Goal: Information Seeking & Learning: Check status

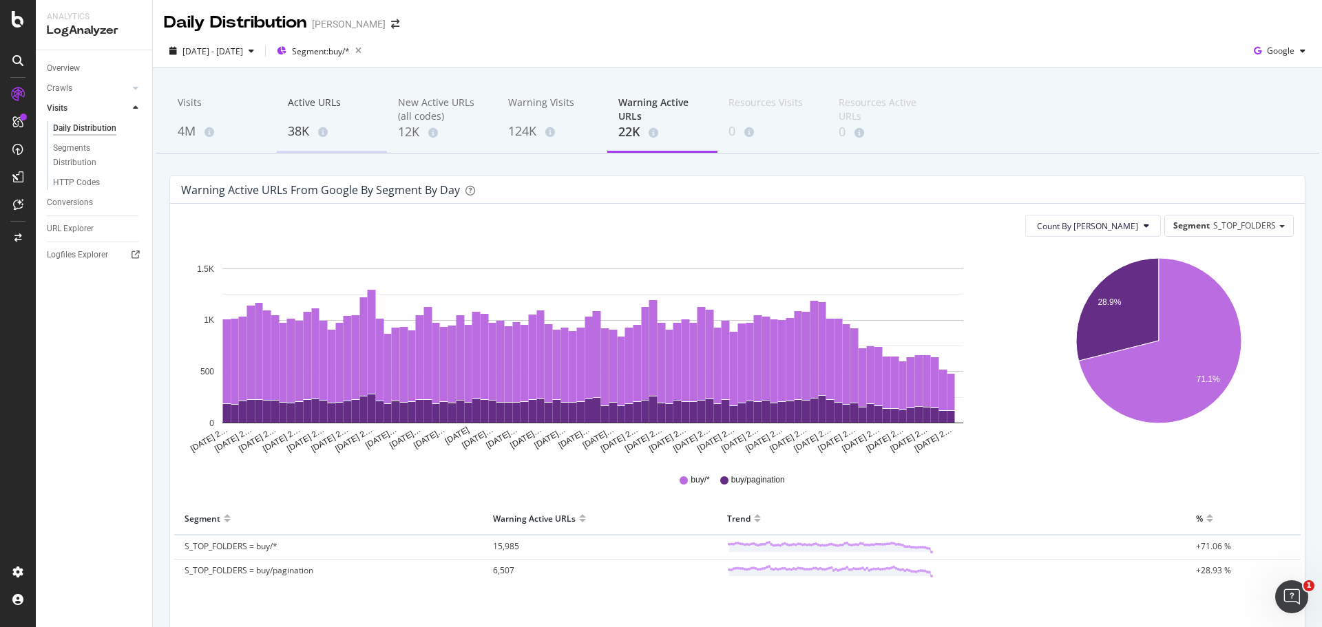
click at [294, 130] on div "38K" at bounding box center [332, 132] width 88 height 18
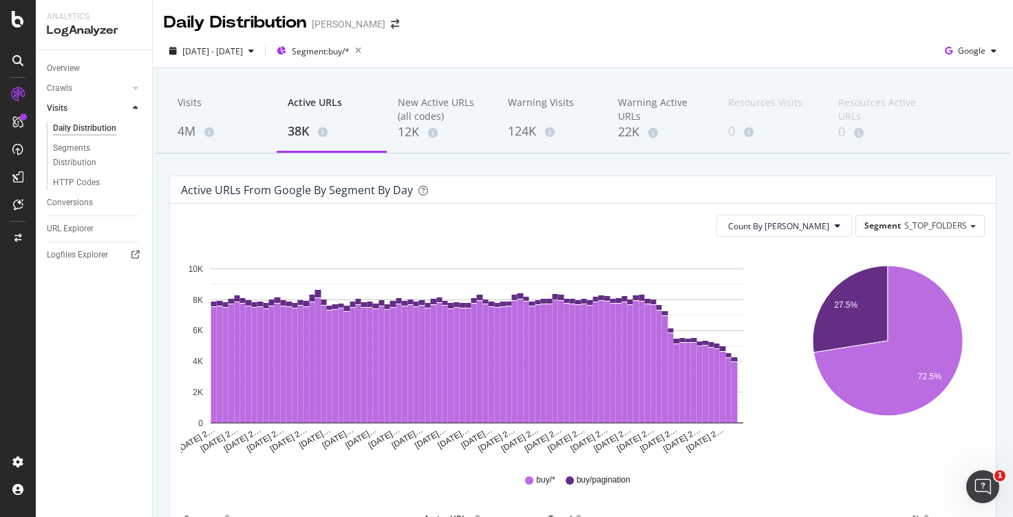
drag, startPoint x: 79, startPoint y: 225, endPoint x: 148, endPoint y: 173, distance: 86.0
click at [79, 225] on div "URL Explorer" at bounding box center [70, 229] width 47 height 14
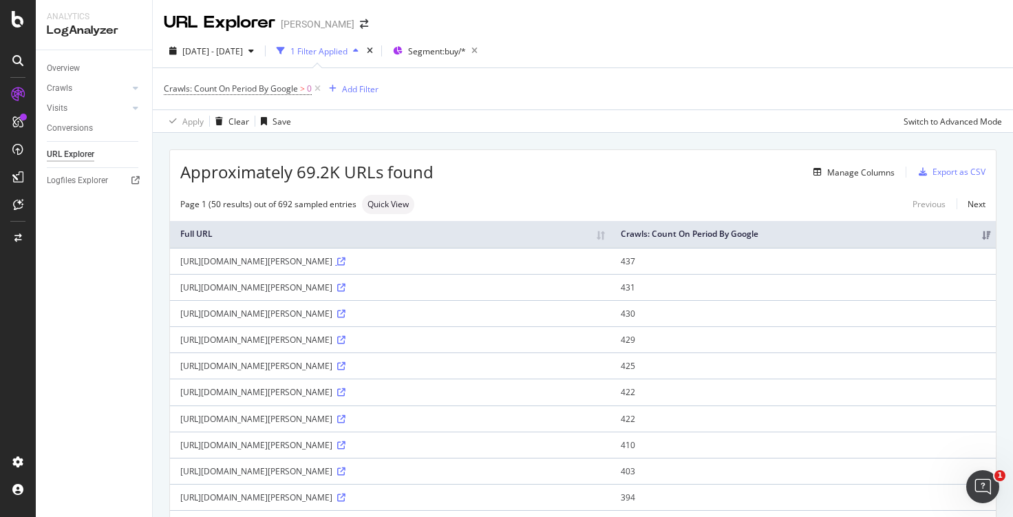
click at [346, 261] on icon at bounding box center [341, 261] width 8 height 8
click at [847, 176] on div "Manage Columns" at bounding box center [860, 173] width 67 height 12
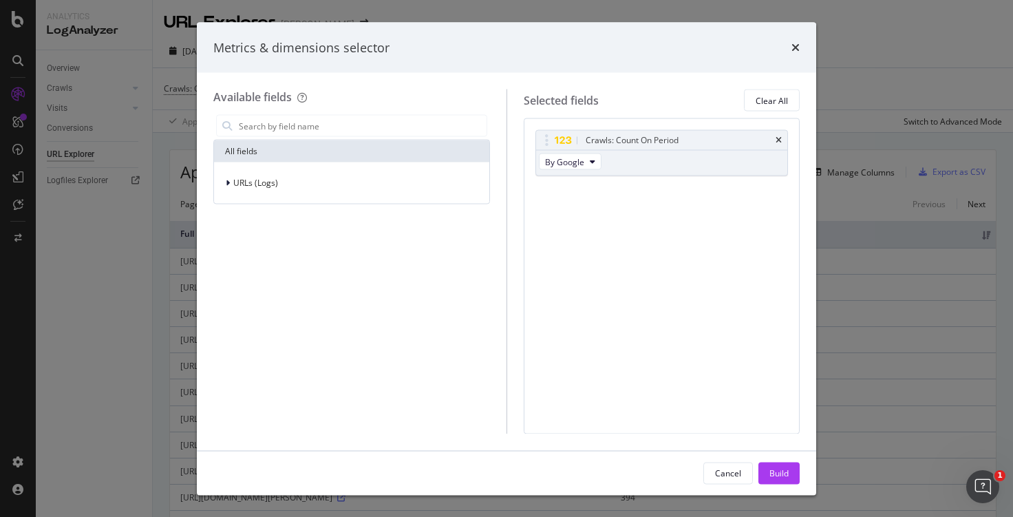
click at [244, 197] on div "URLs (Logs)" at bounding box center [351, 182] width 275 height 41
click at [257, 186] on span "URLs (Logs)" at bounding box center [255, 183] width 45 height 12
click at [269, 244] on div "Crawls" at bounding box center [352, 246] width 270 height 19
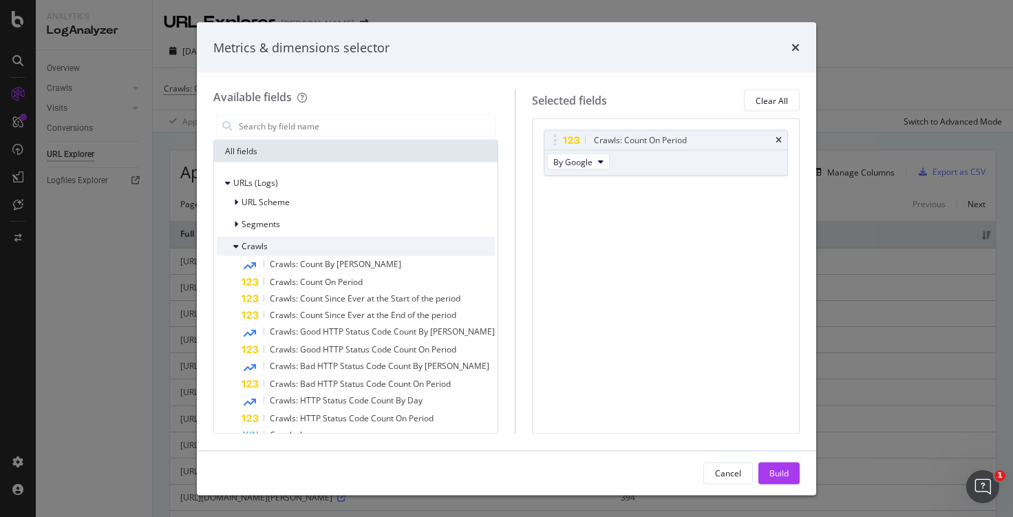
click at [270, 244] on div "Crawls" at bounding box center [356, 246] width 278 height 19
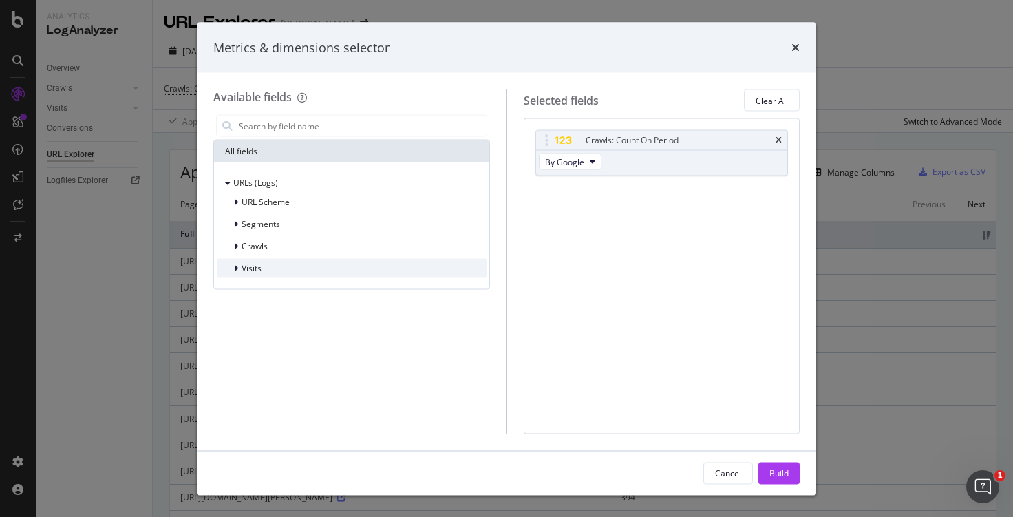
click at [273, 268] on div "Visits" at bounding box center [352, 268] width 270 height 19
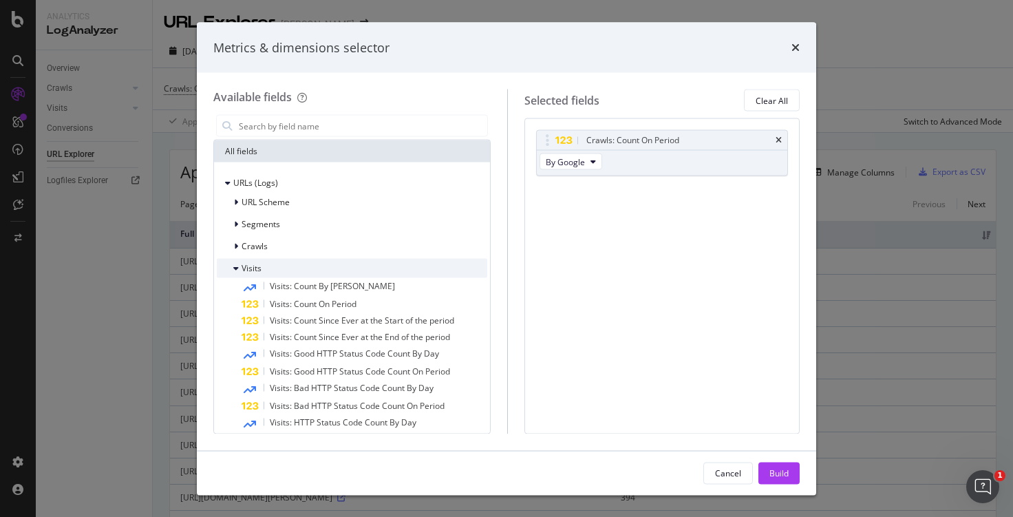
click at [271, 265] on div "Visits" at bounding box center [352, 268] width 271 height 19
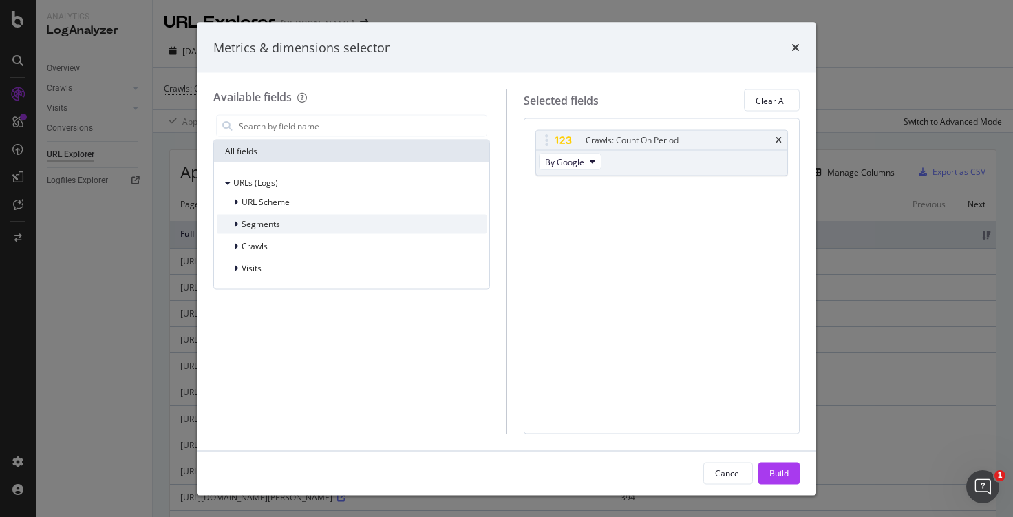
click at [268, 219] on span "Segments" at bounding box center [261, 224] width 39 height 12
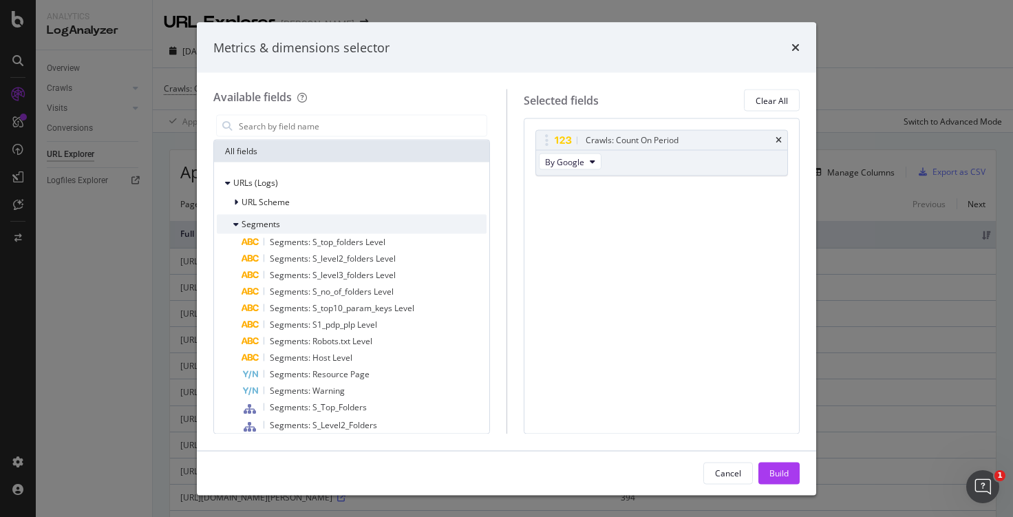
click at [268, 219] on span "Segments" at bounding box center [261, 224] width 39 height 12
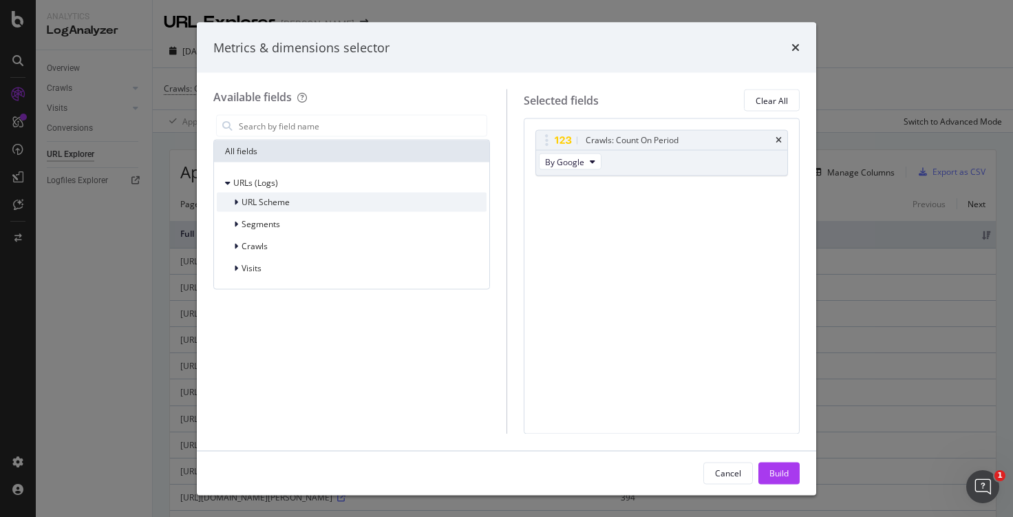
click at [271, 204] on span "URL Scheme" at bounding box center [266, 202] width 48 height 12
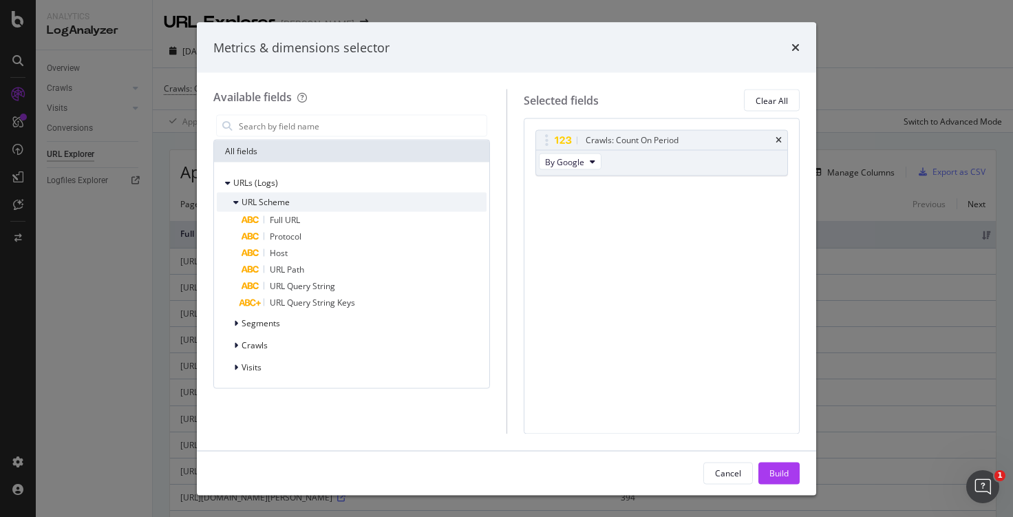
click at [271, 204] on span "URL Scheme" at bounding box center [266, 202] width 48 height 12
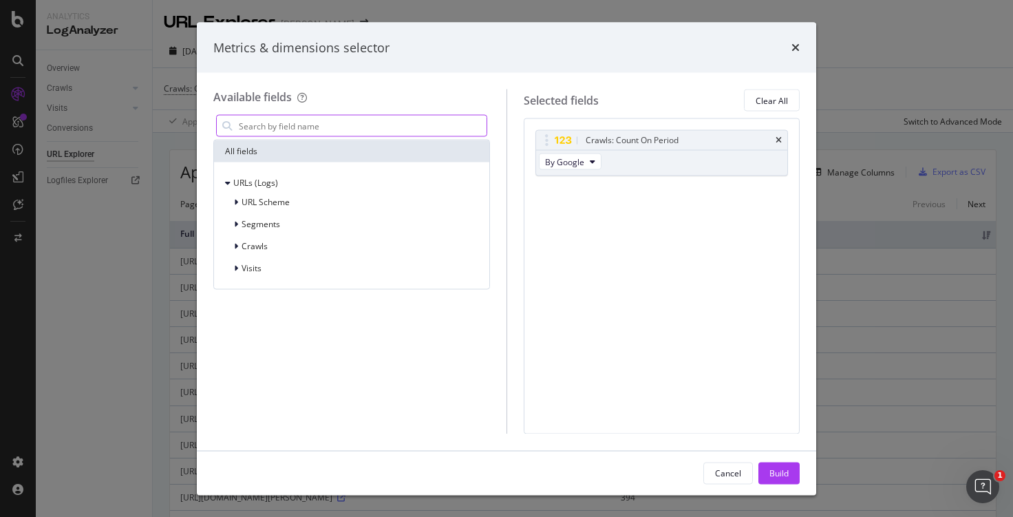
click at [306, 118] on input "modal" at bounding box center [361, 126] width 249 height 21
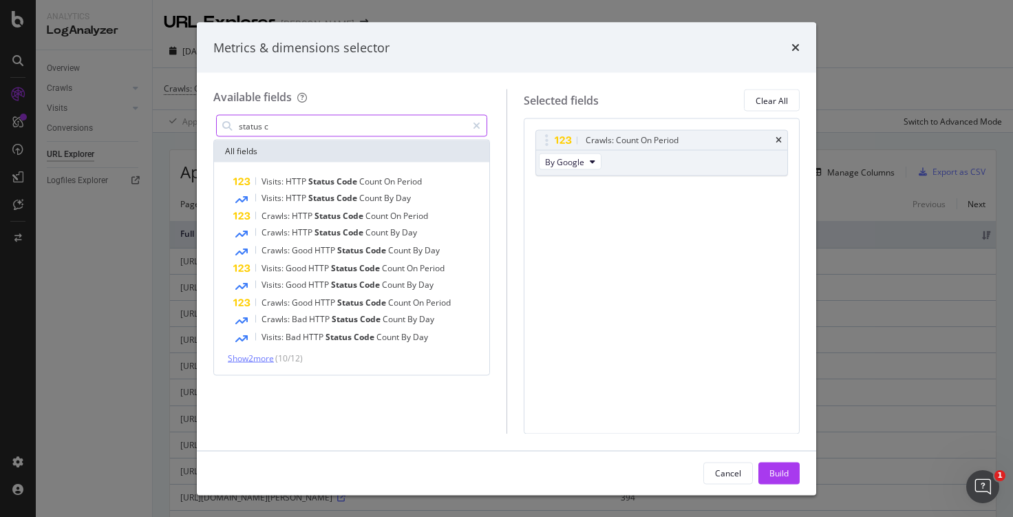
type input "status c"
click at [254, 357] on span "Show 2 more" at bounding box center [251, 358] width 46 height 12
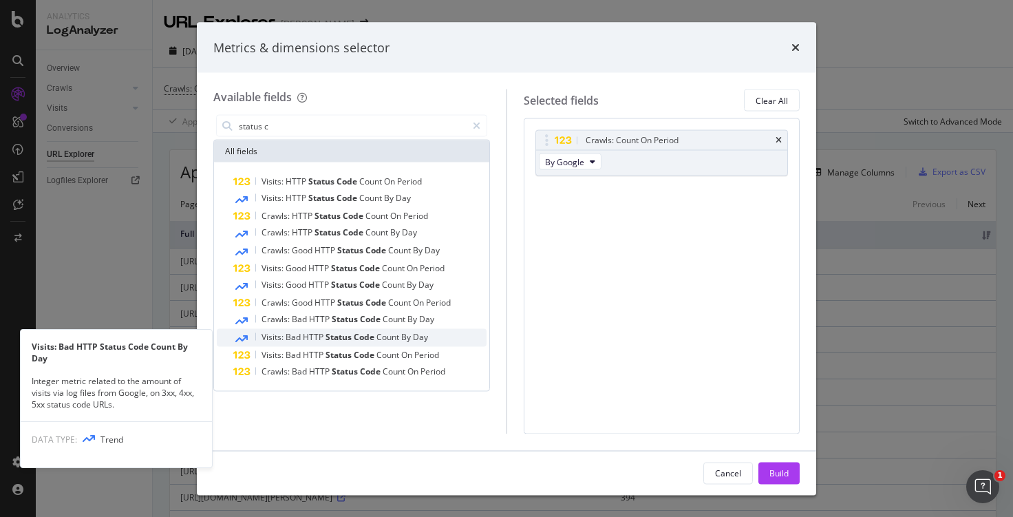
click at [310, 330] on div "Visits: Bad HTTP Status Code Count By Day" at bounding box center [359, 338] width 253 height 18
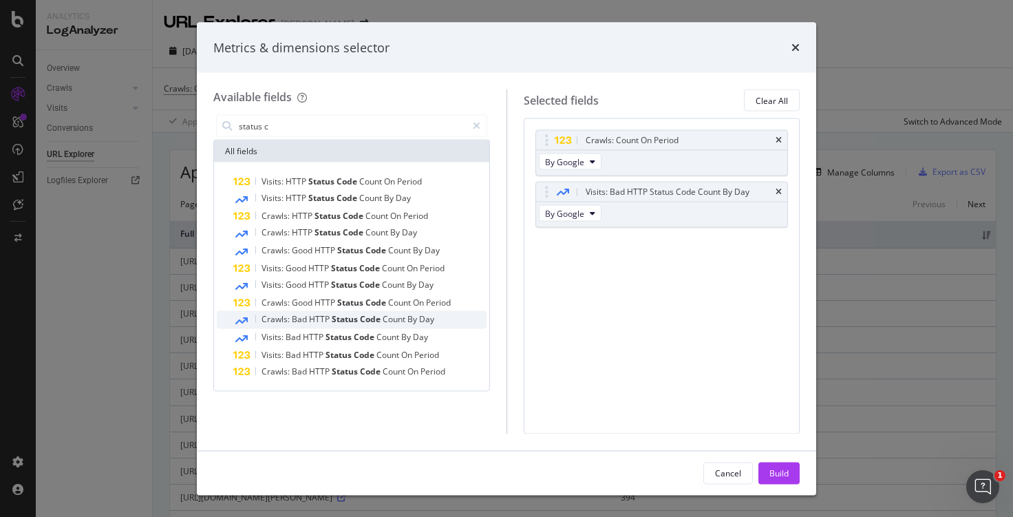
click at [286, 318] on span "Crawls:" at bounding box center [277, 319] width 30 height 12
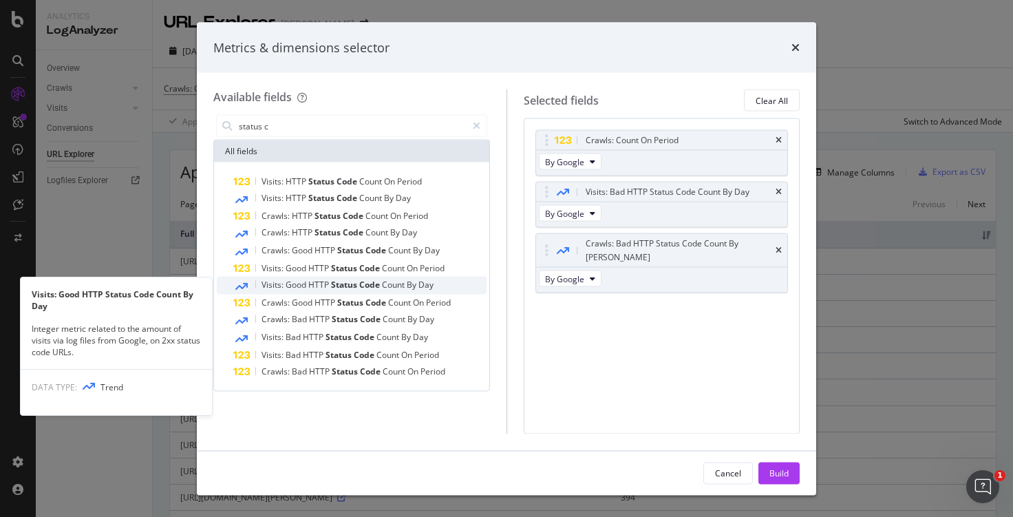
click at [278, 278] on div "Visits: Good HTTP Status Code Count By Day" at bounding box center [359, 286] width 253 height 18
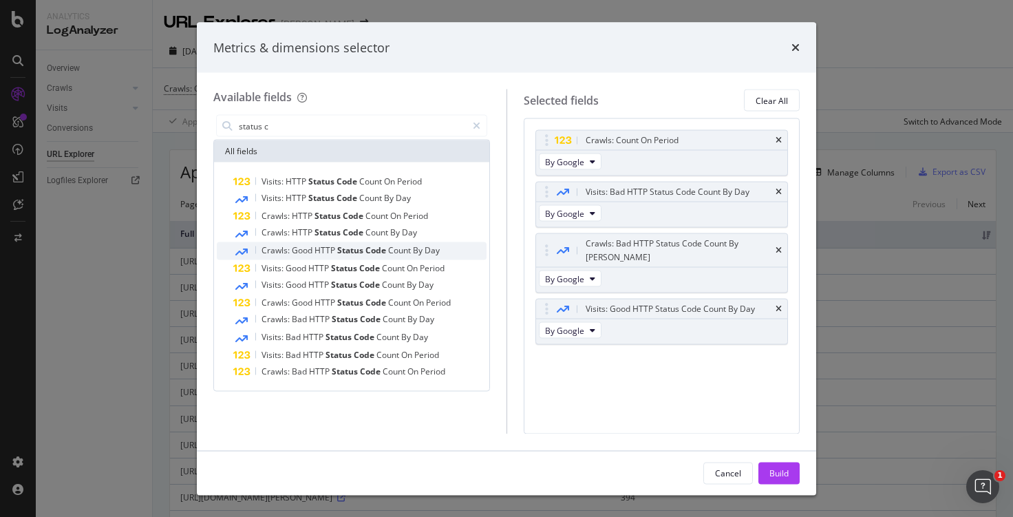
click at [266, 253] on span "Crawls:" at bounding box center [277, 250] width 30 height 12
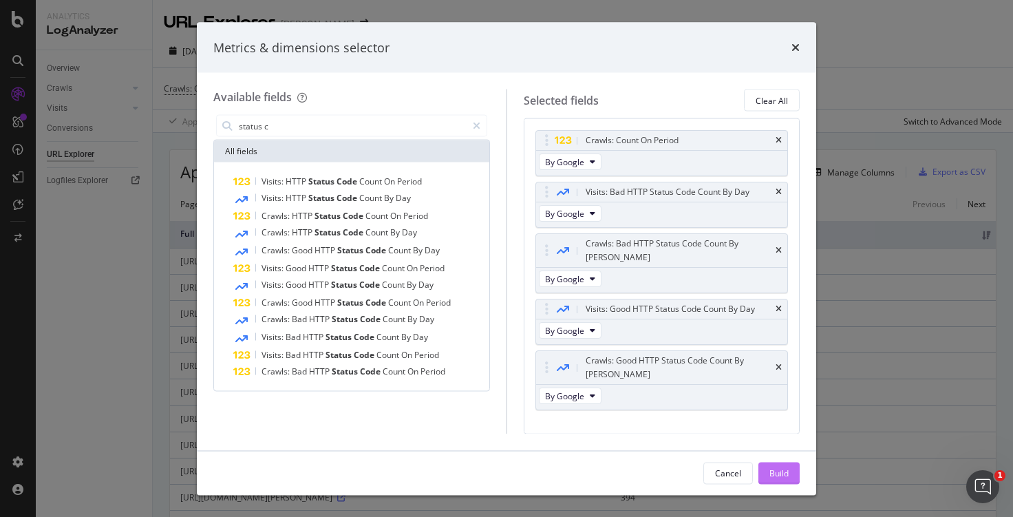
click at [774, 467] on div "Build" at bounding box center [779, 473] width 19 height 12
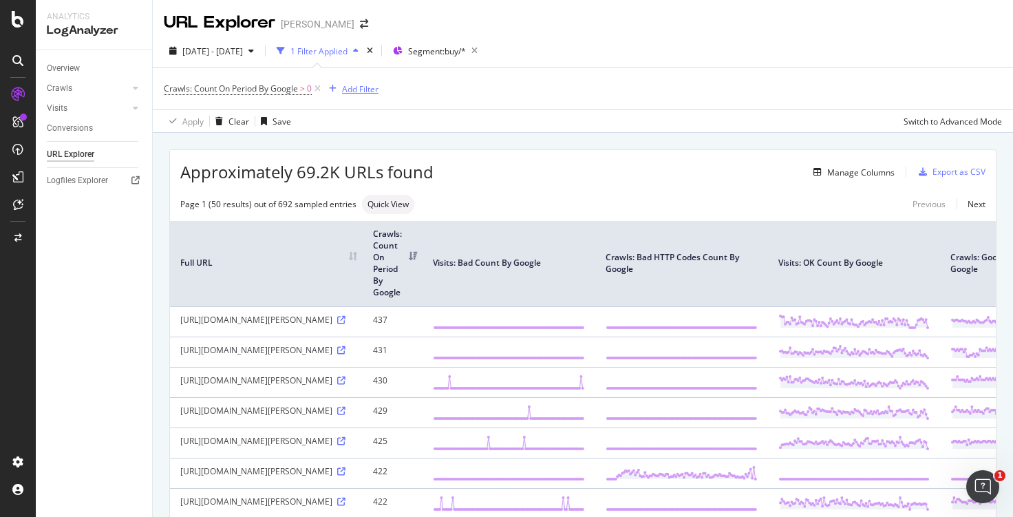
click at [369, 92] on div "Add Filter" at bounding box center [360, 89] width 36 height 12
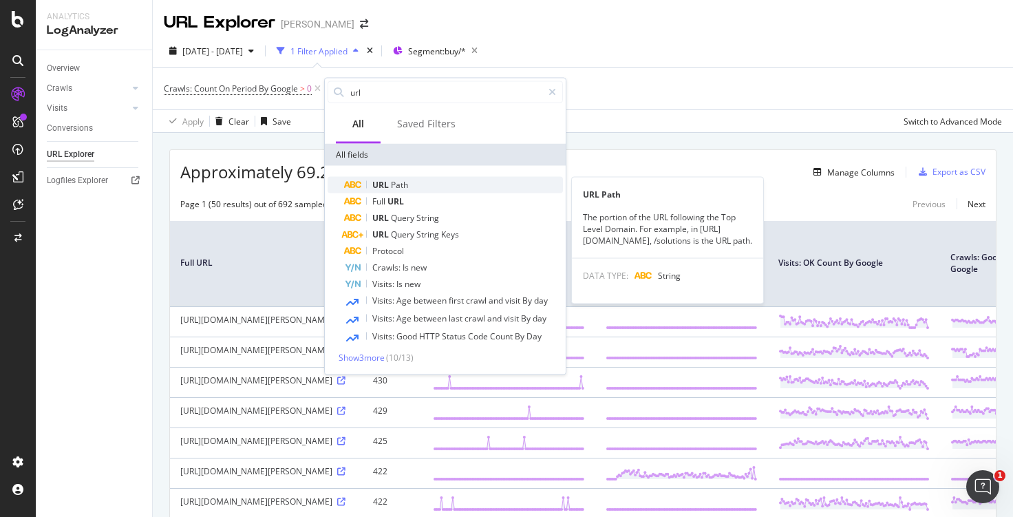
type input "url"
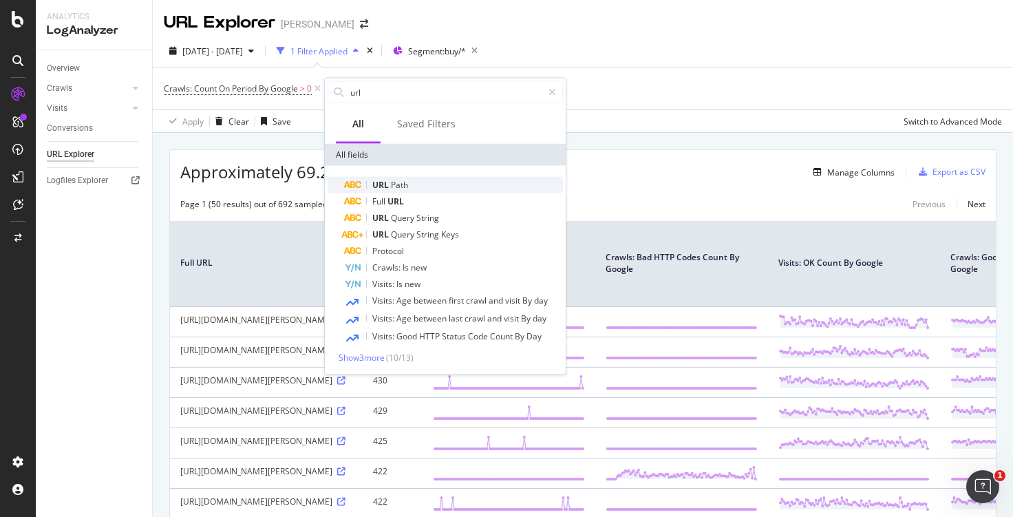
click at [407, 187] on span "Path" at bounding box center [399, 185] width 17 height 12
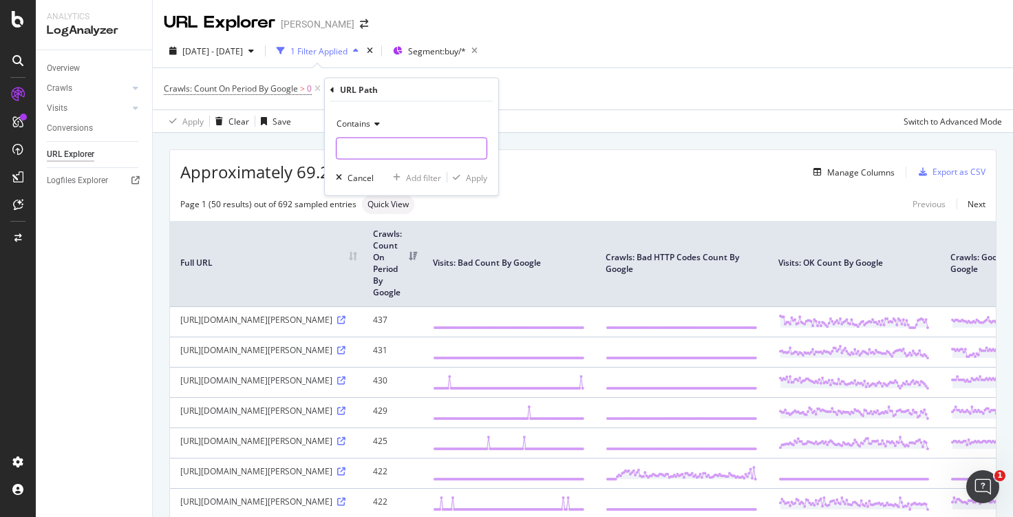
click at [369, 149] on input "text" at bounding box center [412, 149] width 150 height 22
paste input "[URL][DOMAIN_NAME][PERSON_NAME]"
drag, startPoint x: 233, startPoint y: 136, endPoint x: 83, endPoint y: 109, distance: 152.4
click at [84, 109] on body "Analytics LogAnalyzer Overview Crawls Daily Distribution Segments Distribution …" at bounding box center [506, 258] width 1013 height 517
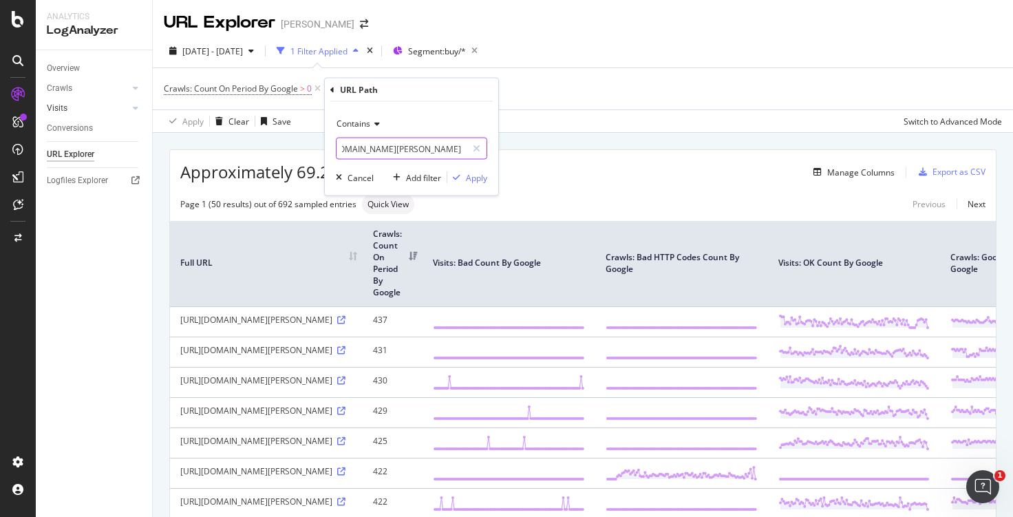
scroll to position [0, 0]
drag, startPoint x: 416, startPoint y: 153, endPoint x: 40, endPoint y: 123, distance: 377.8
click at [40, 123] on body "Analytics LogAnalyzer Overview Crawls Daily Distribution Segments Distribution …" at bounding box center [506, 258] width 1013 height 517
type input "purple-dresses-online"
click at [474, 176] on div "Apply" at bounding box center [476, 177] width 21 height 12
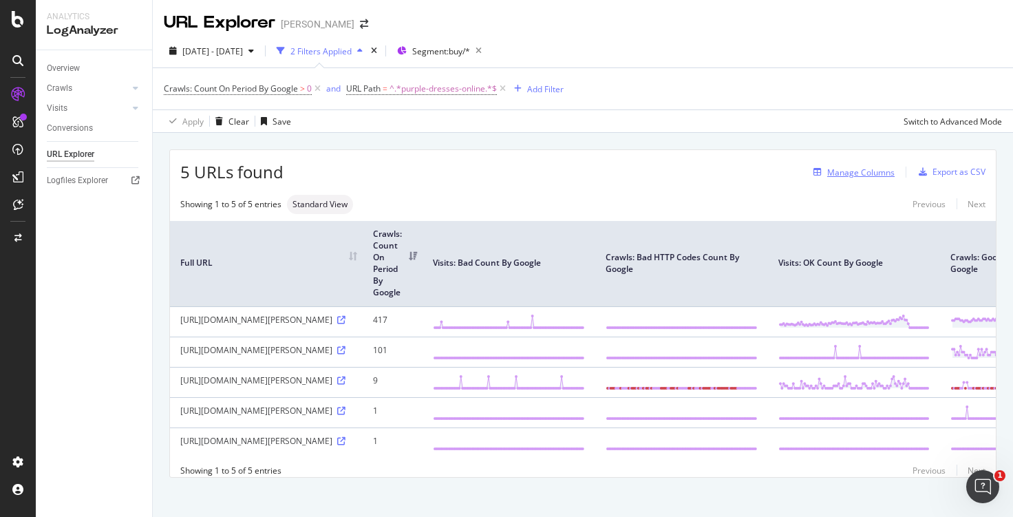
click at [867, 170] on div "Manage Columns" at bounding box center [860, 173] width 67 height 12
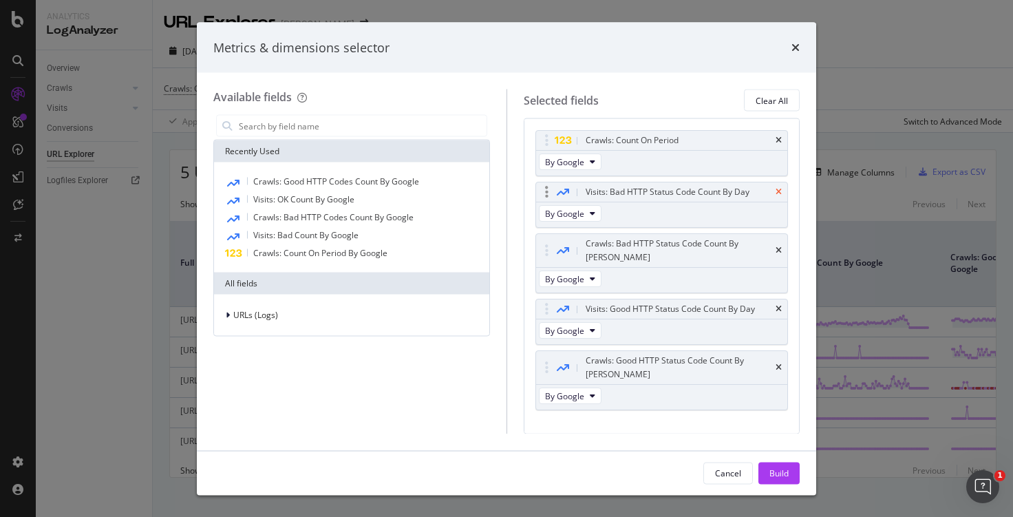
click at [776, 190] on icon "times" at bounding box center [779, 192] width 6 height 8
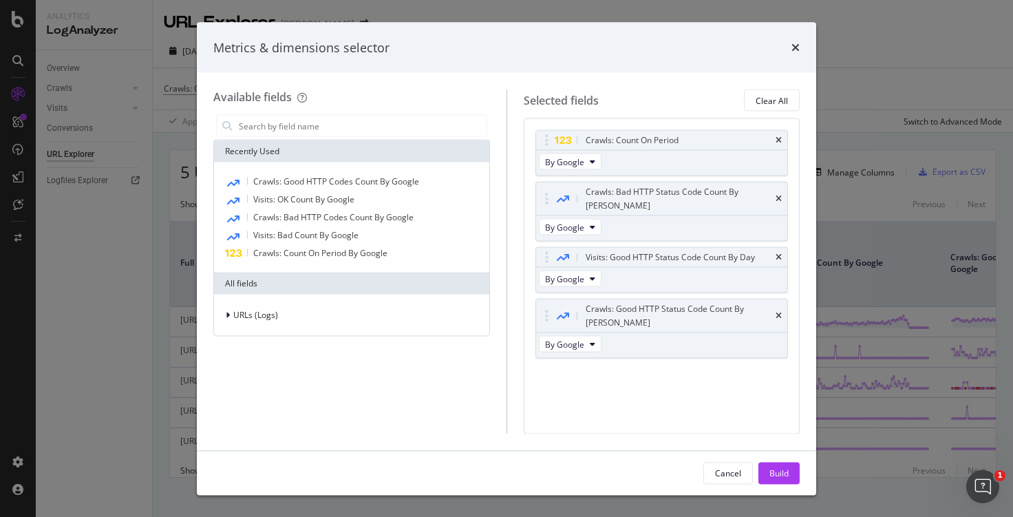
click at [776, 195] on icon "times" at bounding box center [779, 199] width 6 height 8
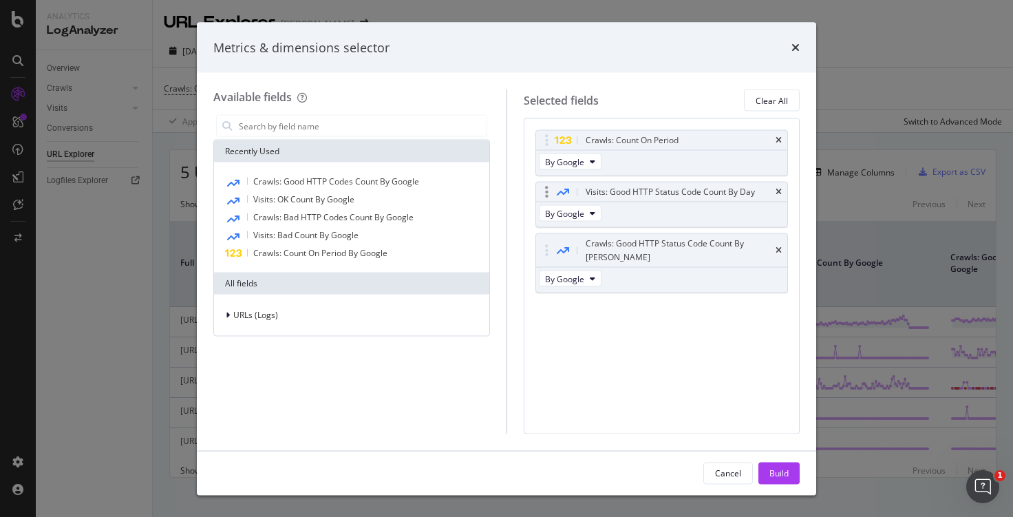
click at [775, 189] on div "Visits: Good HTTP Status Code Count By Day" at bounding box center [662, 191] width 252 height 19
click at [776, 197] on div "Visits: Good HTTP Status Code Count By Day" at bounding box center [662, 191] width 252 height 19
click at [782, 191] on div "Visits: Good HTTP Status Code Count By Day" at bounding box center [662, 191] width 252 height 19
click at [781, 191] on icon "times" at bounding box center [779, 192] width 6 height 8
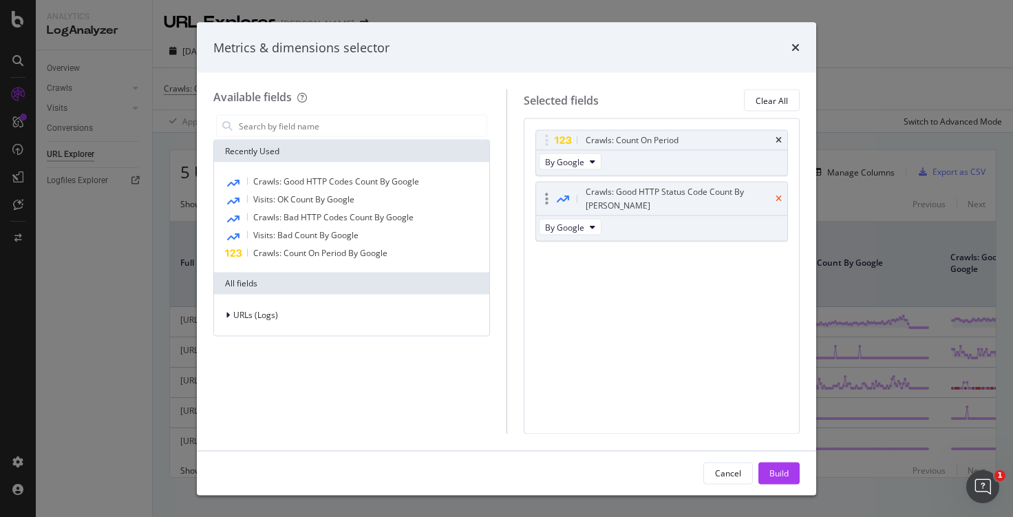
click at [776, 195] on icon "times" at bounding box center [779, 199] width 6 height 8
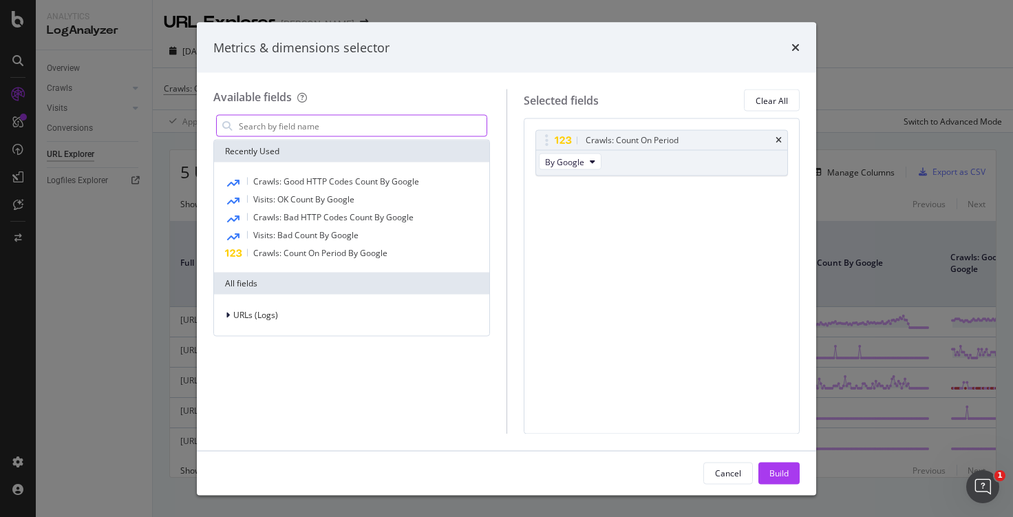
click at [262, 121] on input "modal" at bounding box center [361, 126] width 249 height 21
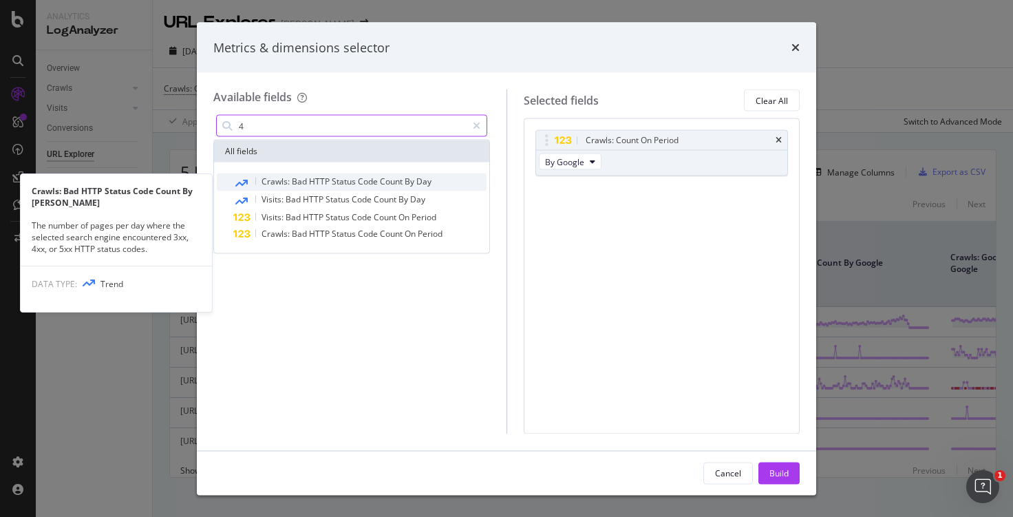
type input "4"
click at [301, 183] on span "Bad" at bounding box center [300, 182] width 17 height 12
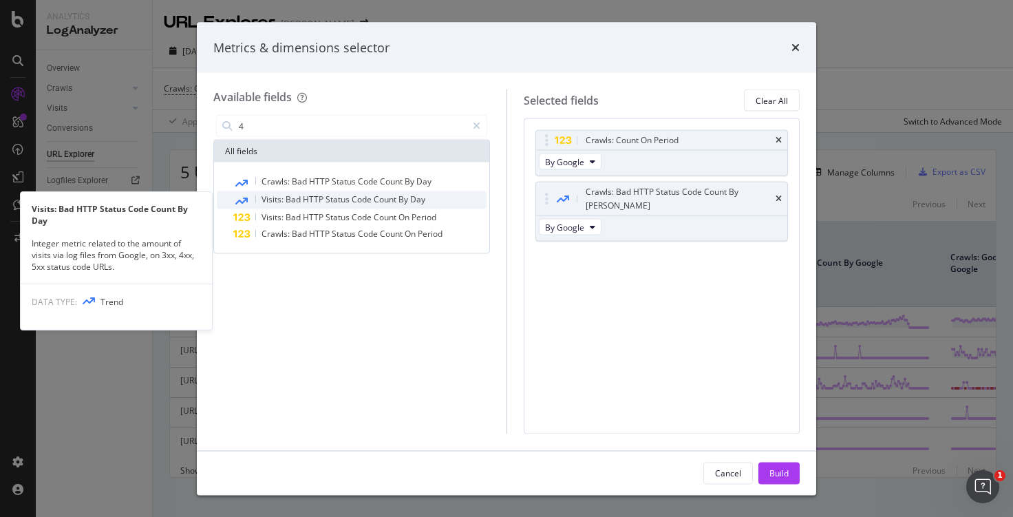
click at [300, 194] on span "Bad" at bounding box center [294, 199] width 17 height 12
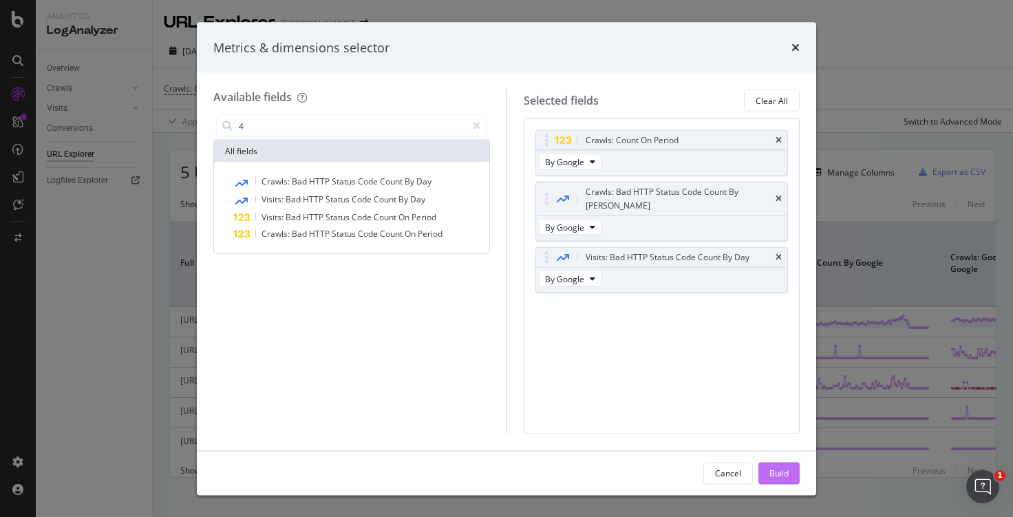
click at [788, 469] on div "Build" at bounding box center [779, 473] width 19 height 12
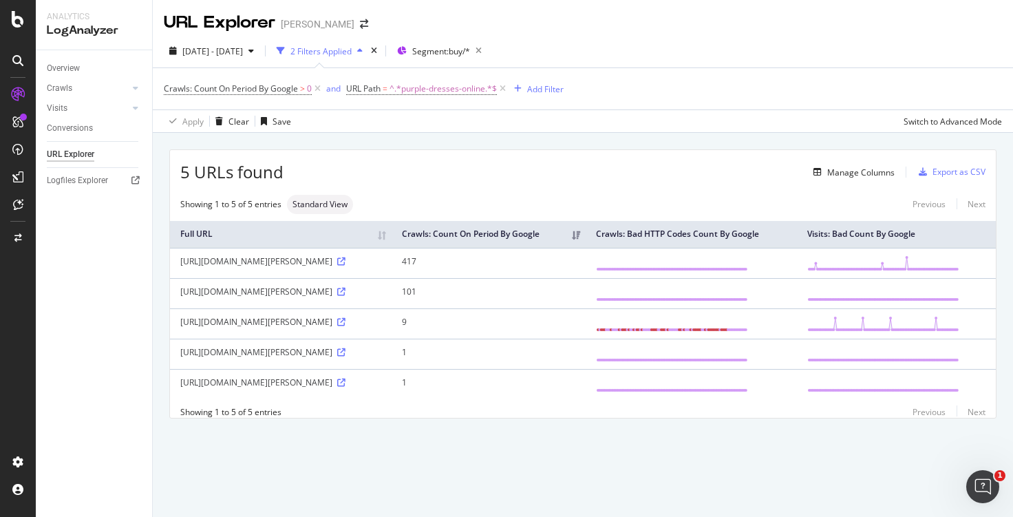
click at [738, 418] on div "Showing 1 to 5 of 5 entries Previous Next" at bounding box center [583, 412] width 826 height 12
click at [938, 320] on circle at bounding box center [936, 318] width 4 height 4
